Goal: Use online tool/utility: Utilize a website feature to perform a specific function

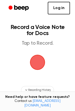
click at [61, 11] on link "Log in" at bounding box center [59, 8] width 22 height 13
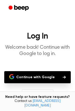
click at [32, 77] on button "Continue with Google" at bounding box center [37, 77] width 67 height 12
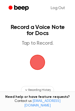
click at [39, 61] on span "button" at bounding box center [38, 62] width 14 height 14
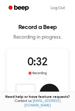
click at [44, 93] on button "Save" at bounding box center [50, 94] width 20 height 20
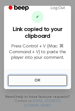
click at [33, 82] on button "OK" at bounding box center [37, 80] width 59 height 11
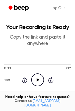
click at [38, 78] on icon "Play Audio" at bounding box center [37, 79] width 13 height 13
click at [39, 80] on icon "Pause Audio" at bounding box center [37, 79] width 13 height 13
click at [39, 80] on icon "Play Audio" at bounding box center [37, 79] width 13 height 13
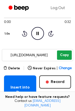
scroll to position [47, 0]
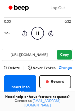
click at [63, 55] on button "Copy" at bounding box center [64, 54] width 15 height 9
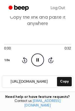
scroll to position [19, 0]
